Goal: Find contact information: Find contact information

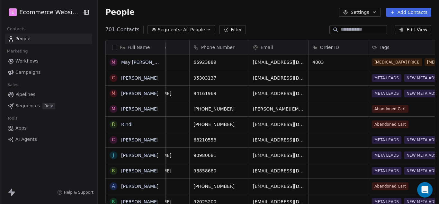
scroll to position [0, 93]
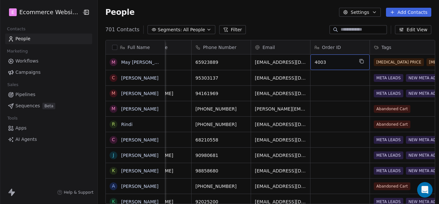
click at [321, 60] on span "4003" at bounding box center [334, 62] width 39 height 6
drag, startPoint x: 320, startPoint y: 62, endPoint x: 312, endPoint y: 61, distance: 8.4
click at [315, 61] on span "4003" at bounding box center [334, 62] width 39 height 6
drag, startPoint x: 311, startPoint y: 62, endPoint x: 321, endPoint y: 61, distance: 9.4
click at [321, 61] on span "4003" at bounding box center [334, 62] width 39 height 6
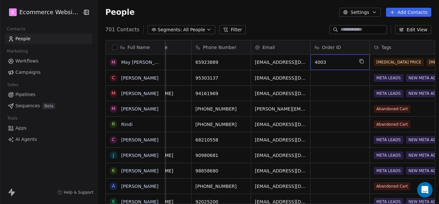
drag, startPoint x: 312, startPoint y: 62, endPoint x: 316, endPoint y: 61, distance: 4.3
click at [316, 61] on span "4003" at bounding box center [334, 62] width 39 height 6
click at [321, 62] on span "4003" at bounding box center [334, 62] width 39 height 6
click at [321, 62] on textarea "****" at bounding box center [336, 65] width 59 height 20
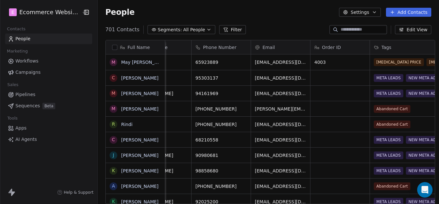
drag, startPoint x: 212, startPoint y: 62, endPoint x: 194, endPoint y: 62, distance: 18.3
click at [196, 62] on html "E Ecommerce Website Builder Contacts People Marketing Workflows Campaigns Sales…" at bounding box center [219, 102] width 439 height 204
drag, startPoint x: 192, startPoint y: 62, endPoint x: 205, endPoint y: 62, distance: 12.2
click at [202, 62] on span "65923889" at bounding box center [215, 62] width 39 height 6
click at [192, 62] on div "65923889" at bounding box center [221, 61] width 59 height 15
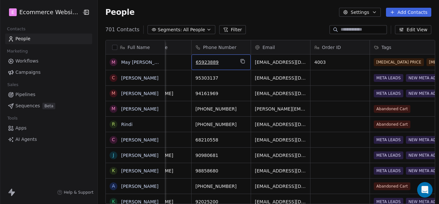
drag, startPoint x: 192, startPoint y: 62, endPoint x: 200, endPoint y: 62, distance: 7.4
click at [200, 62] on span "65923889" at bounding box center [215, 62] width 39 height 6
click at [241, 62] on icon "grid" at bounding box center [242, 60] width 3 height 3
drag, startPoint x: 213, startPoint y: 61, endPoint x: 194, endPoint y: 62, distance: 19.0
click at [192, 62] on div "65923889" at bounding box center [221, 61] width 59 height 15
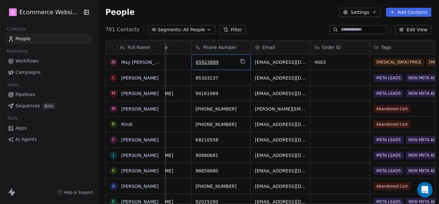
drag, startPoint x: 192, startPoint y: 62, endPoint x: 198, endPoint y: 61, distance: 6.4
click at [198, 61] on span "65923889" at bounding box center [215, 62] width 39 height 6
click at [211, 62] on input "********" at bounding box center [217, 62] width 57 height 13
